Goal: Obtain resource: Obtain resource

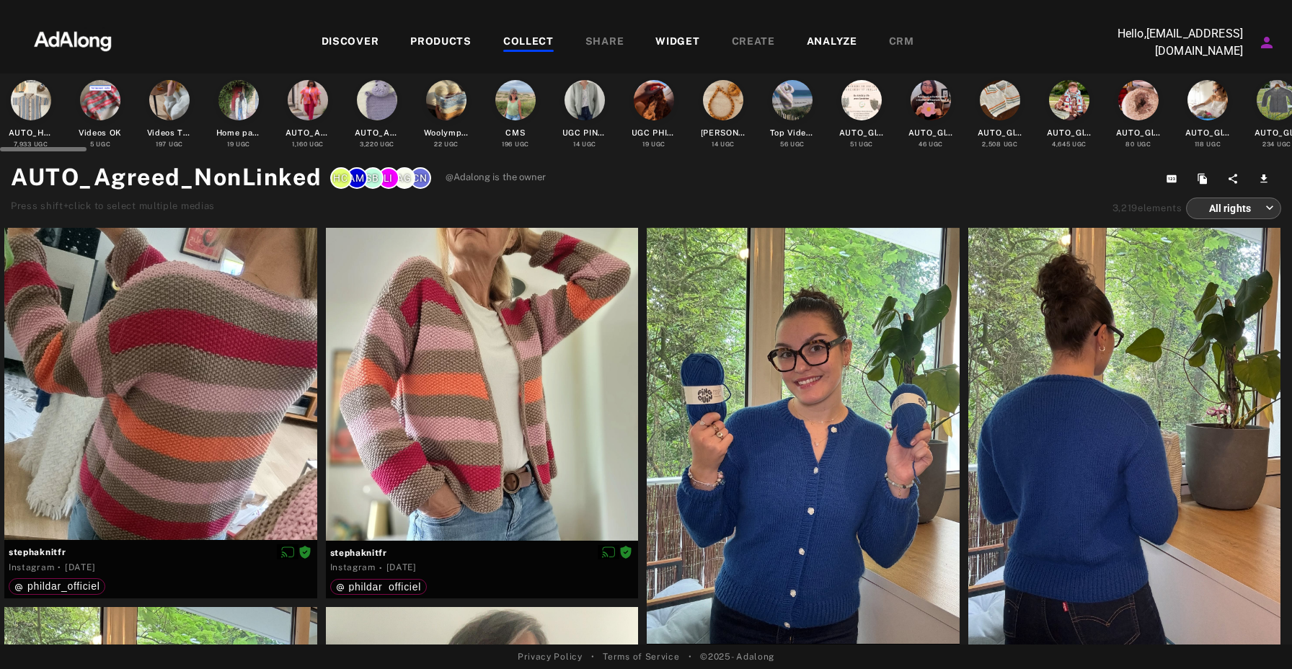
scroll to position [2333, 0]
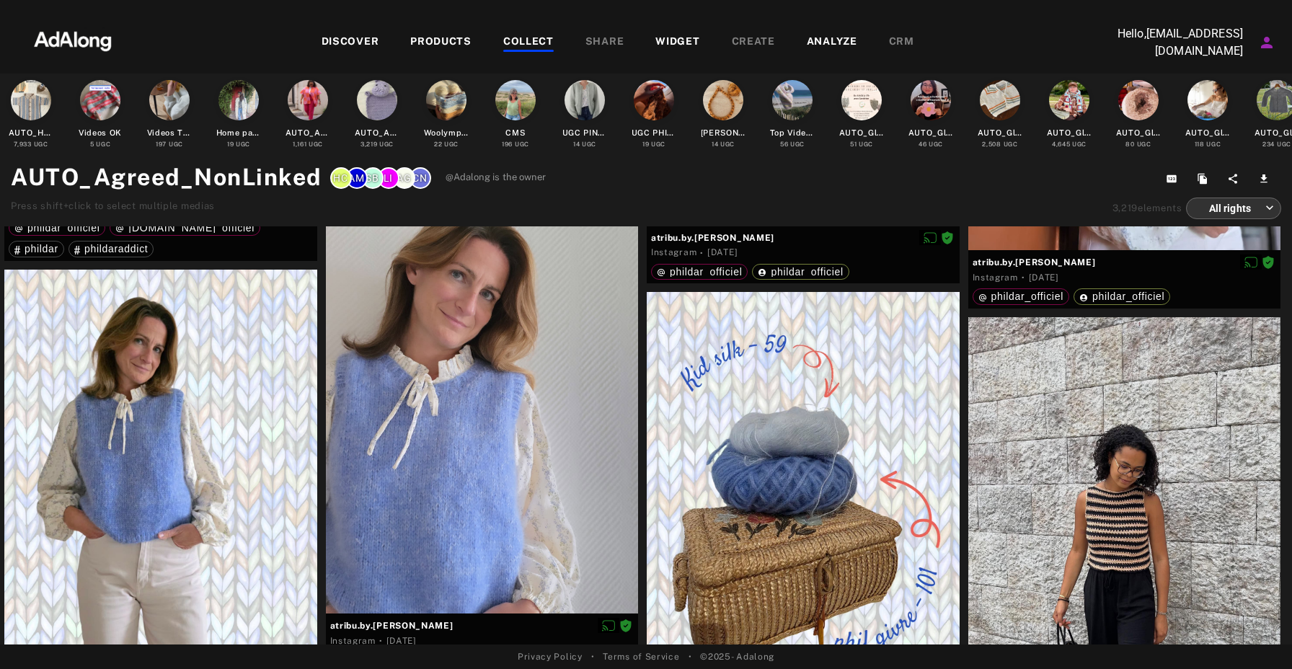
click at [360, 43] on div "DISCOVER" at bounding box center [351, 42] width 58 height 17
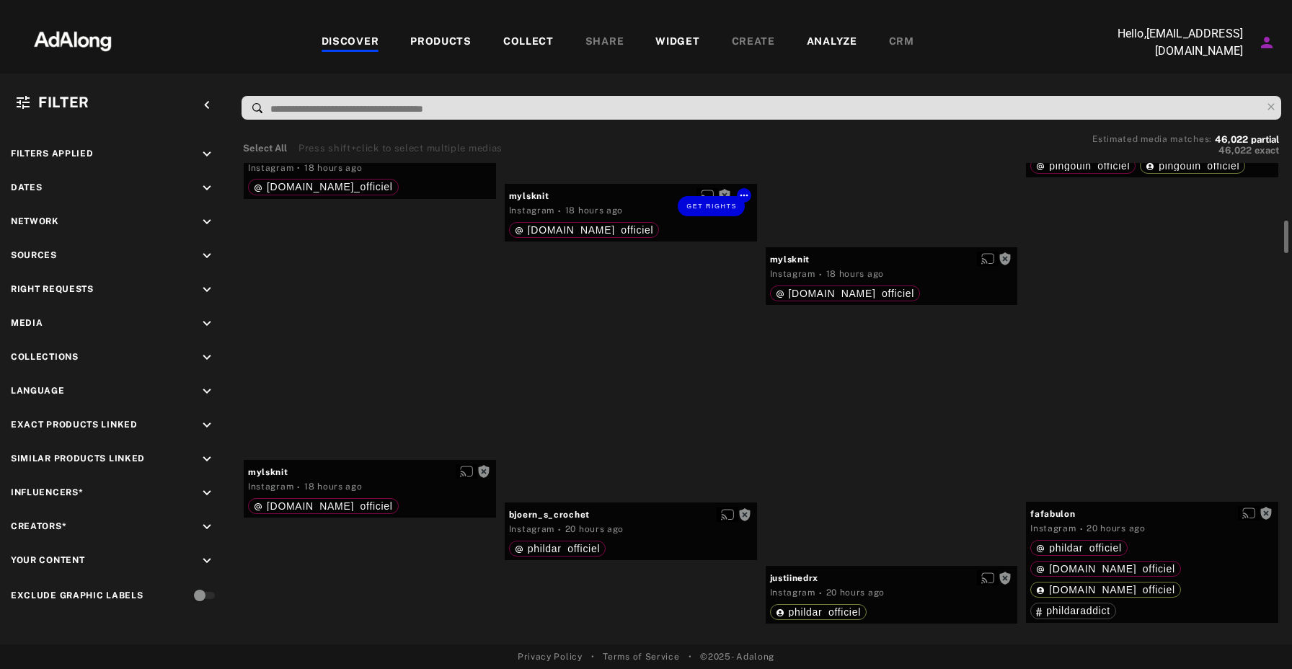
scroll to position [876, 0]
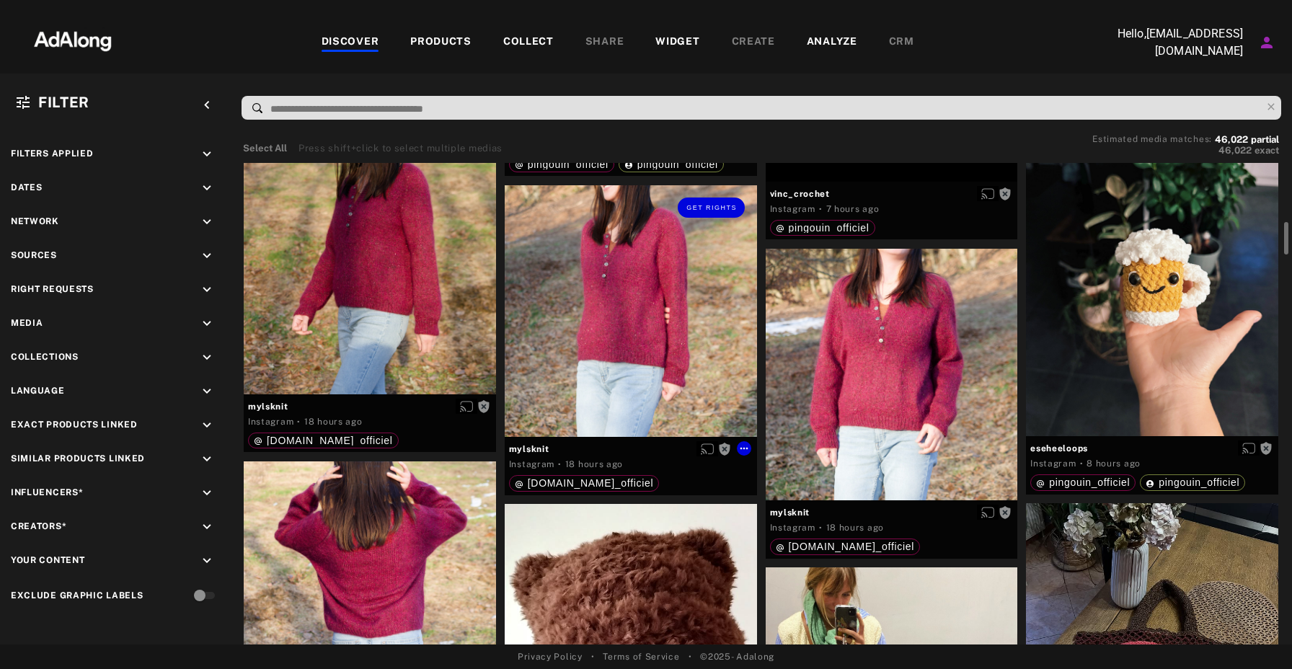
click at [637, 368] on div "Get rights" at bounding box center [631, 311] width 252 height 252
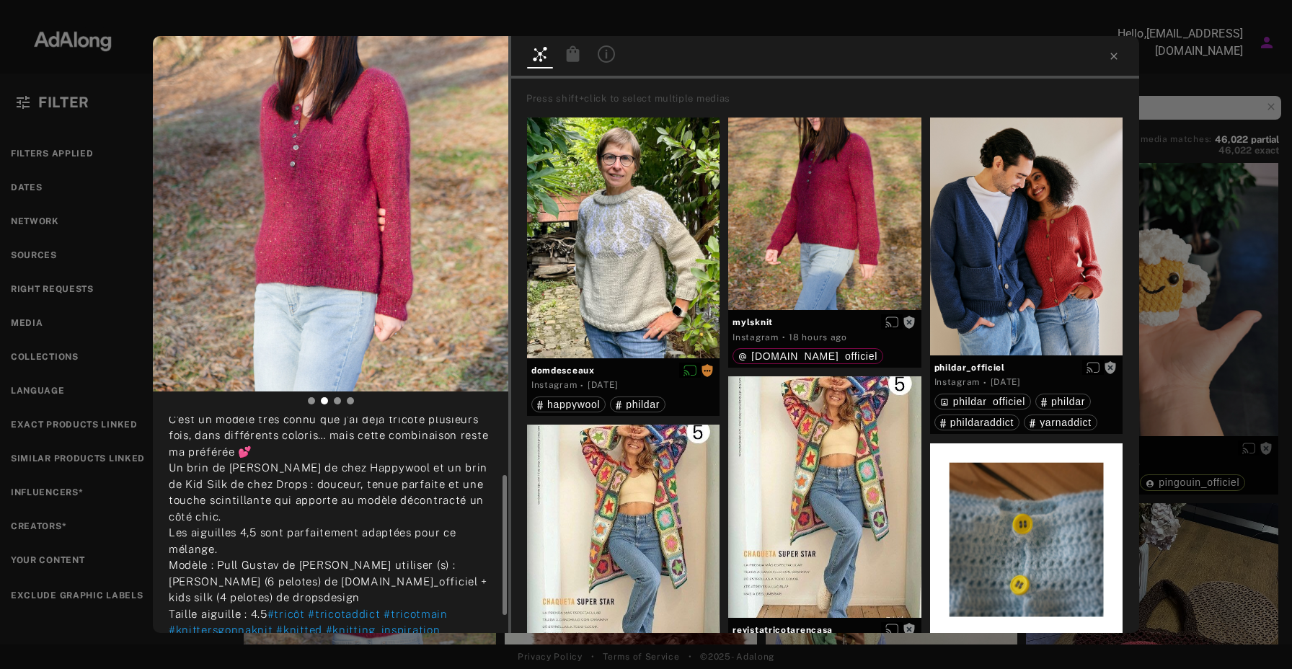
scroll to position [84, 0]
click at [1115, 56] on icon at bounding box center [1114, 56] width 12 height 12
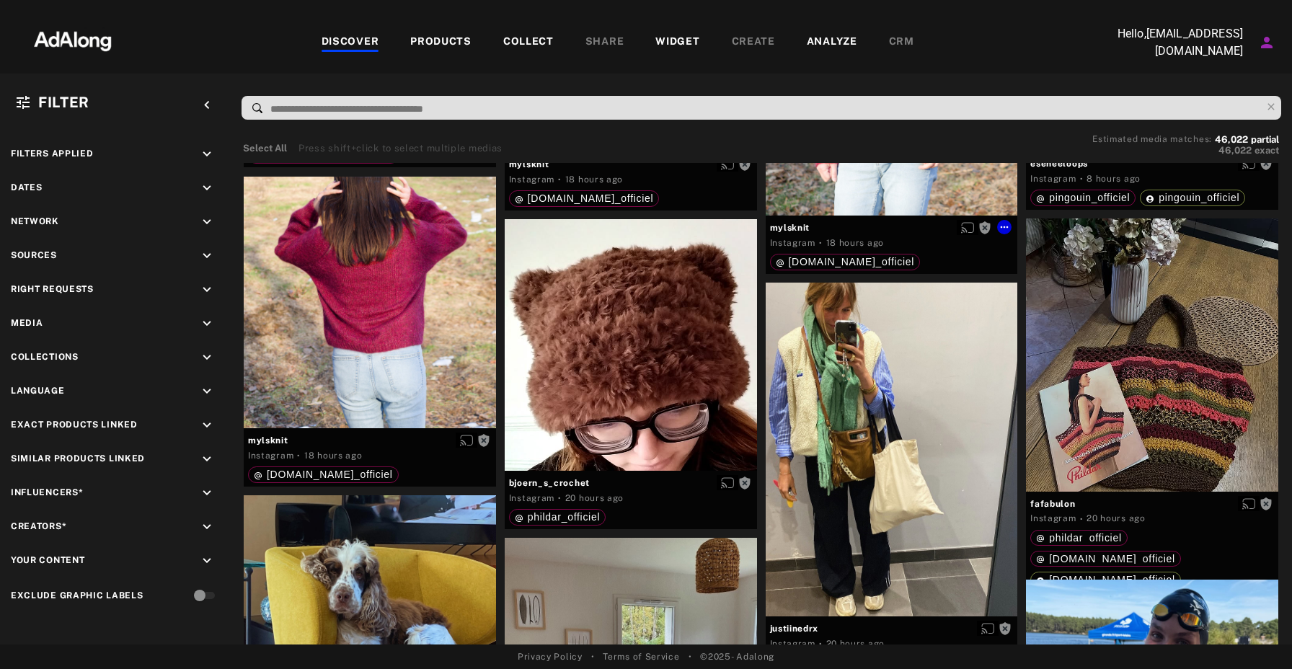
scroll to position [1187, 0]
